Goal: Transaction & Acquisition: Purchase product/service

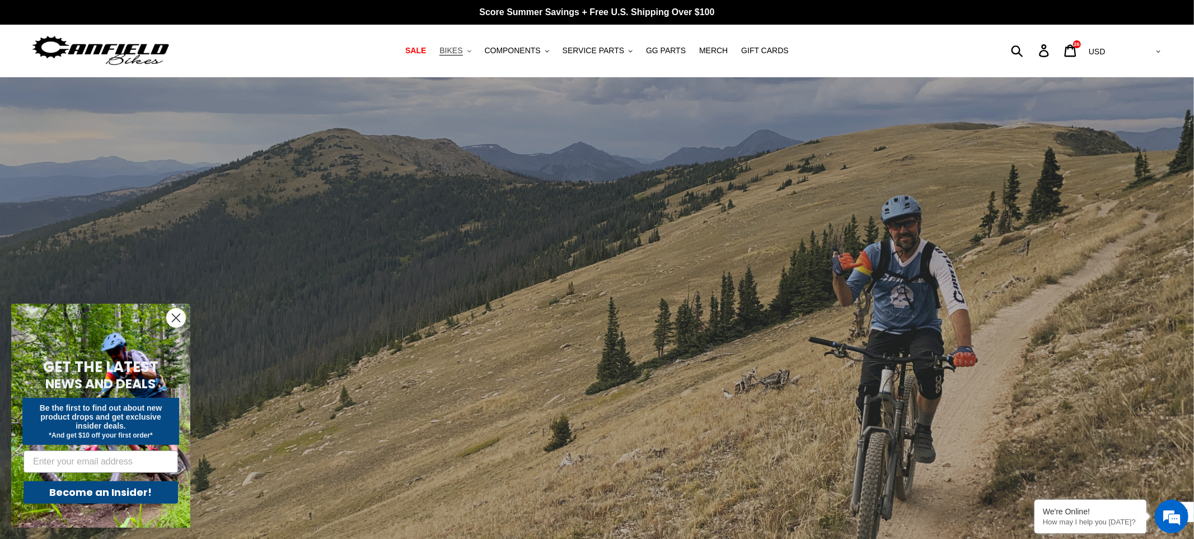
click at [463, 52] on span "BIKES" at bounding box center [451, 51] width 23 height 10
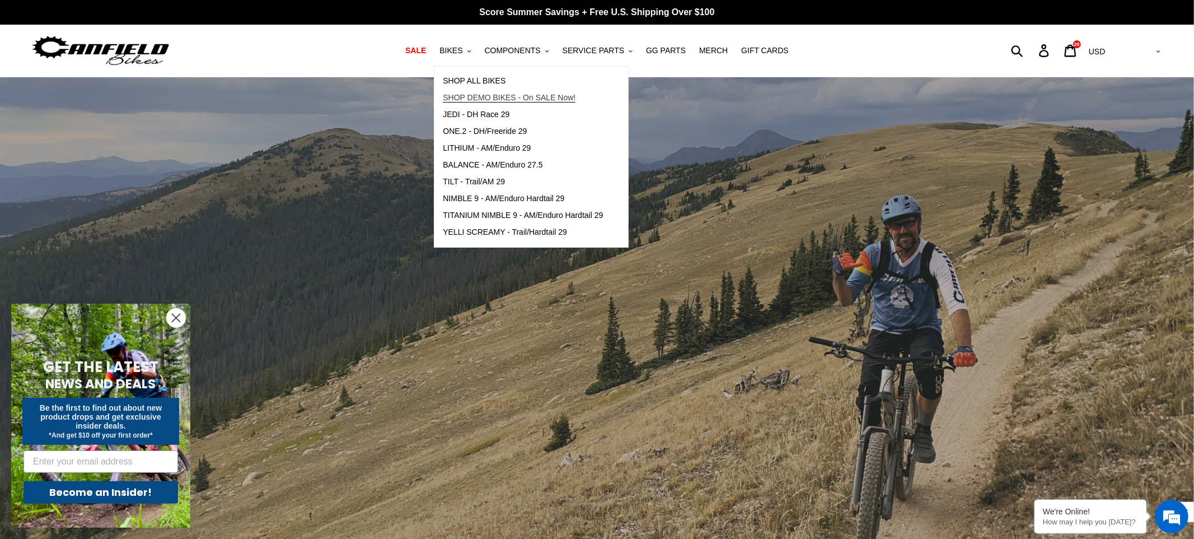
click at [501, 100] on span "SHOP DEMO BIKES - On SALE Now!" at bounding box center [509, 98] width 133 height 10
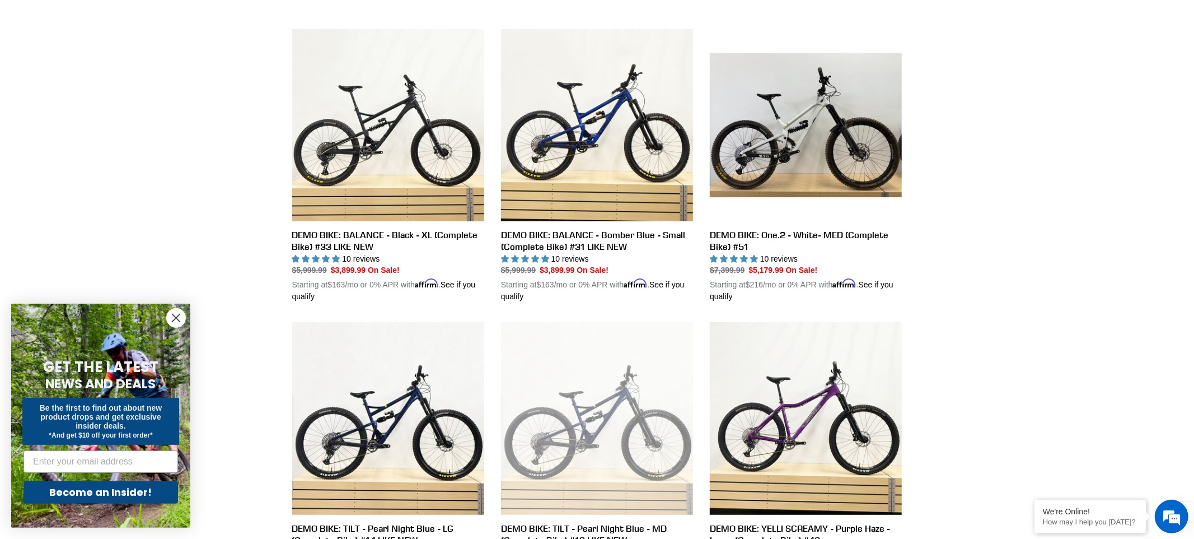
scroll to position [297, 0]
